Goal: Navigation & Orientation: Find specific page/section

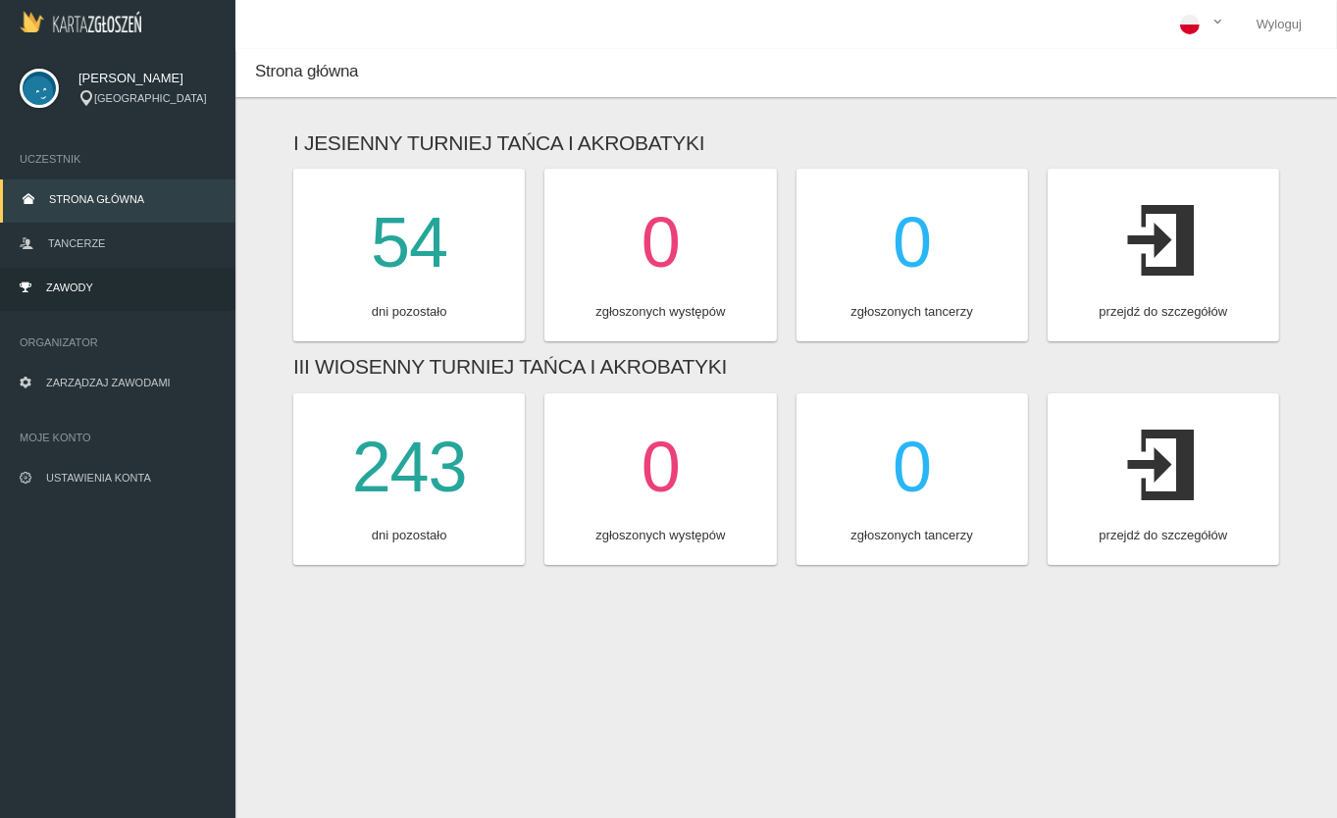
click at [76, 287] on span "Zawody" at bounding box center [69, 288] width 47 height 12
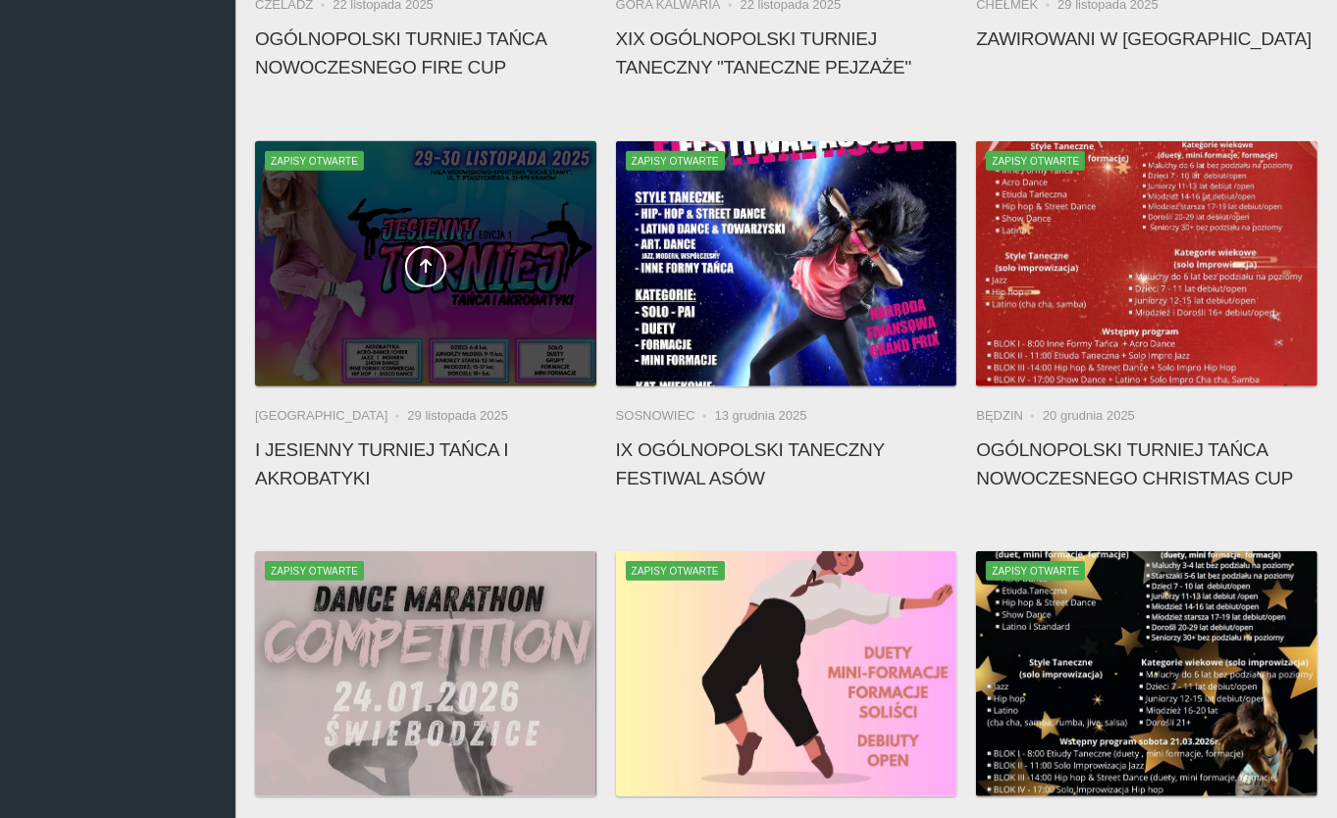
click at [412, 304] on div at bounding box center [425, 263] width 341 height 245
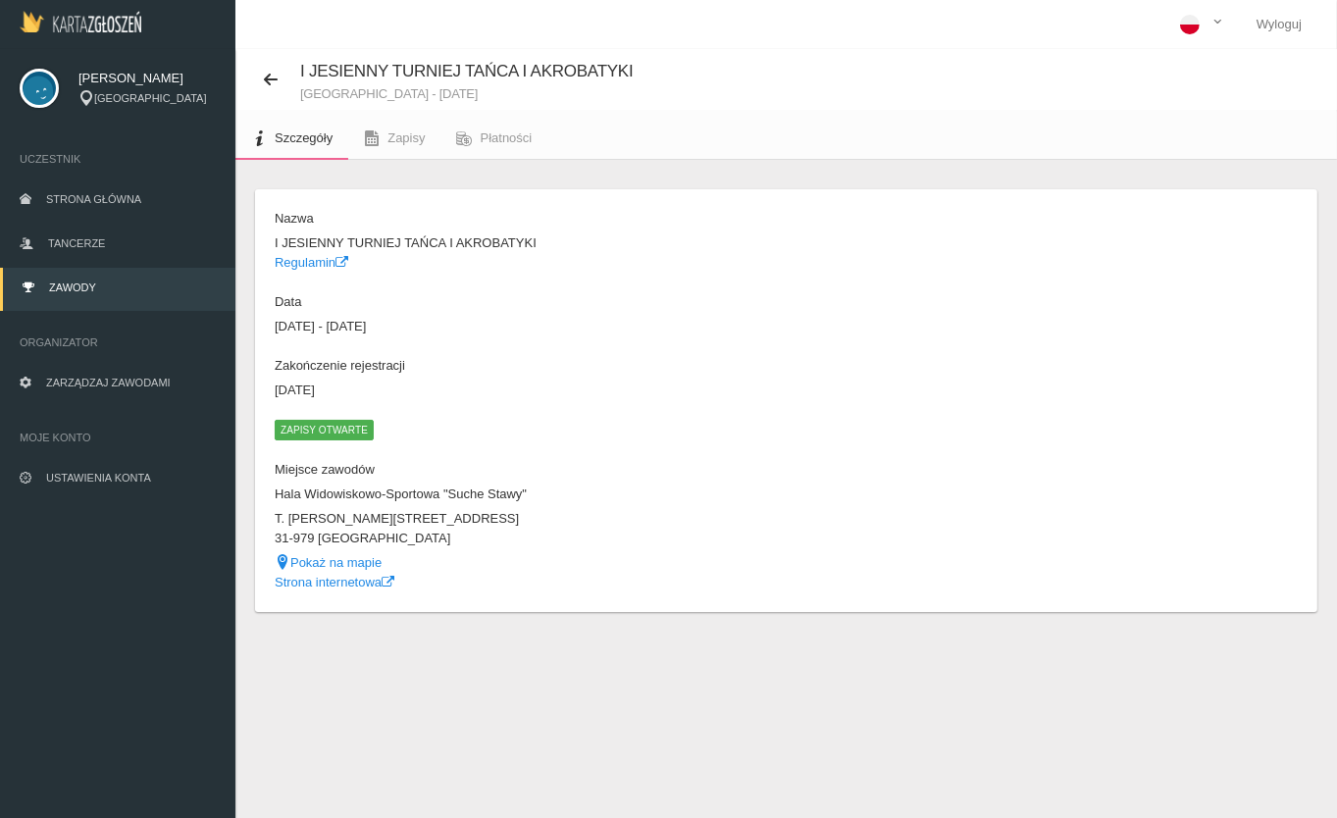
click at [102, 29] on img at bounding box center [81, 22] width 122 height 22
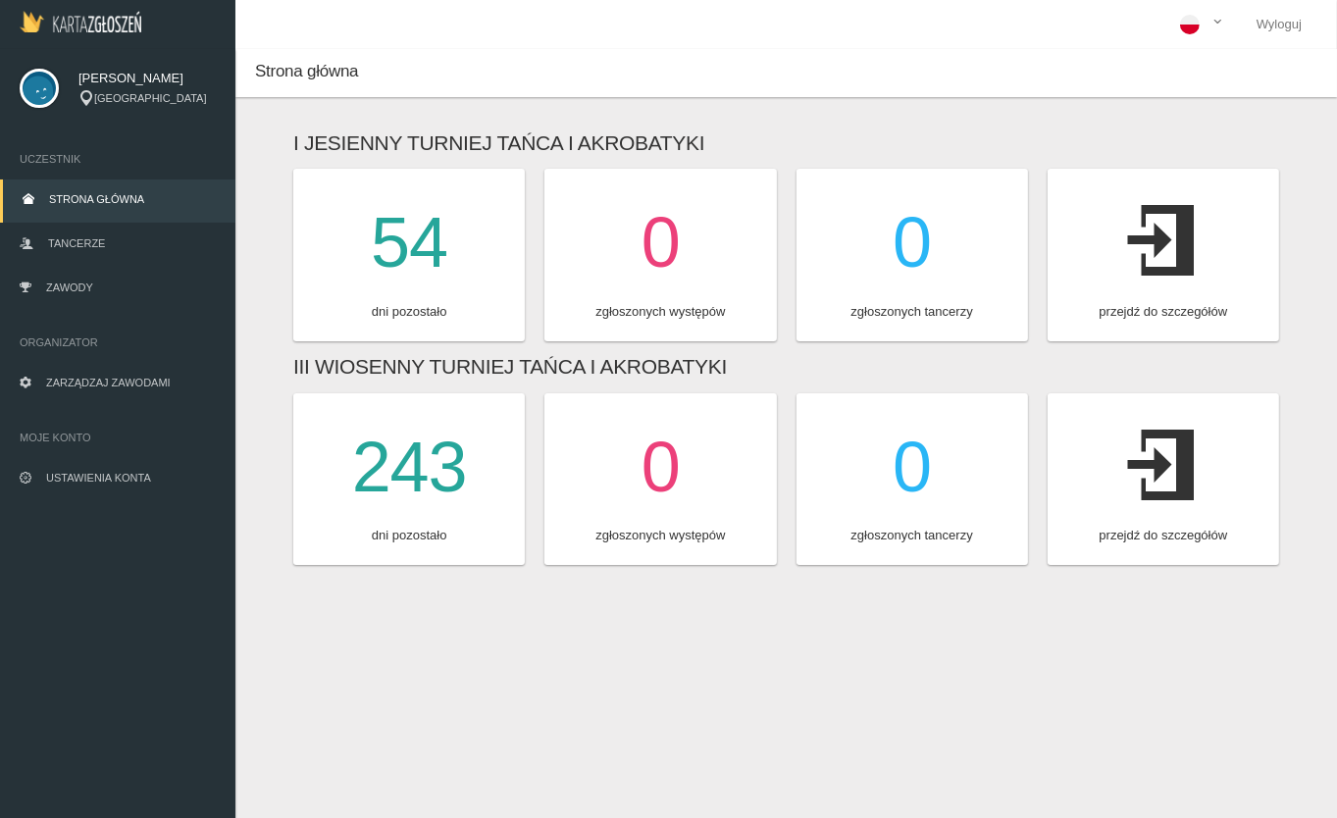
click at [1144, 256] on icon at bounding box center [1163, 240] width 71 height 109
